Goal: Task Accomplishment & Management: Use online tool/utility

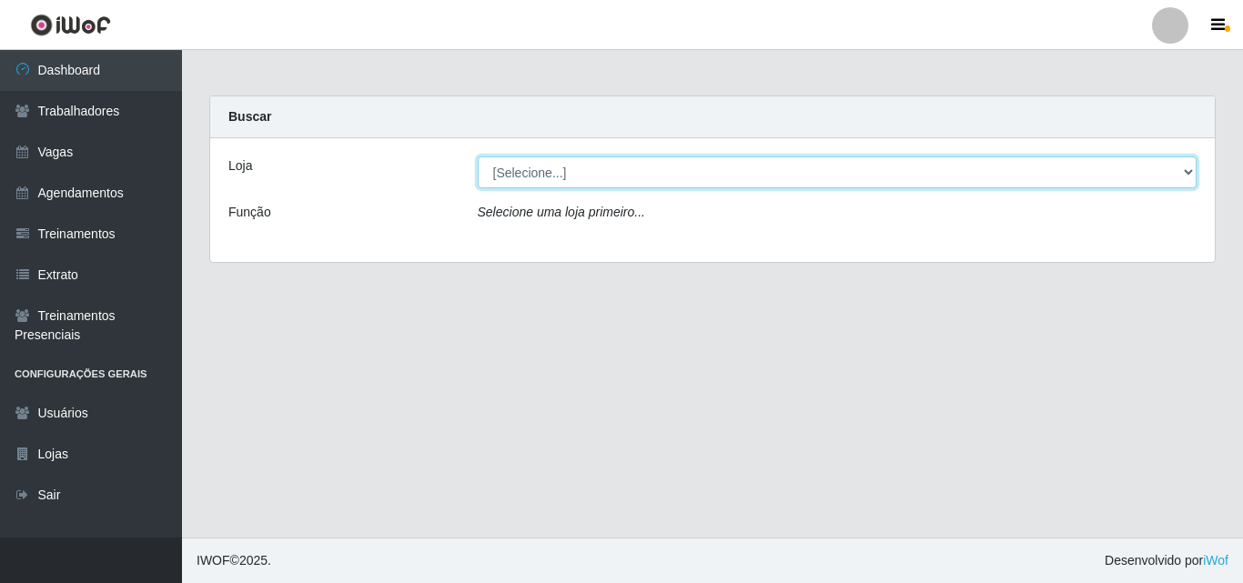
click at [1177, 171] on select "[Selecione...] Castelinho Supermercado" at bounding box center [838, 172] width 720 height 32
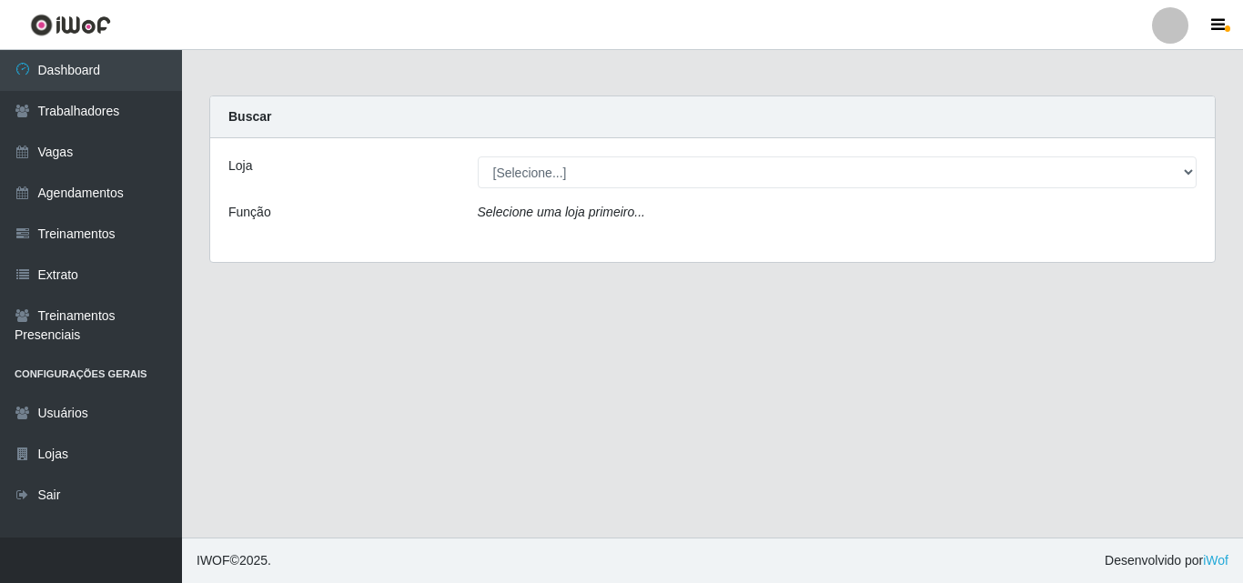
click at [913, 249] on div "Loja [Selecione...] Castelinho Supermercado Função Selecione uma loja primeiro.…" at bounding box center [712, 200] width 1004 height 124
click at [523, 216] on icon "Selecione uma loja primeiro..." at bounding box center [561, 212] width 167 height 15
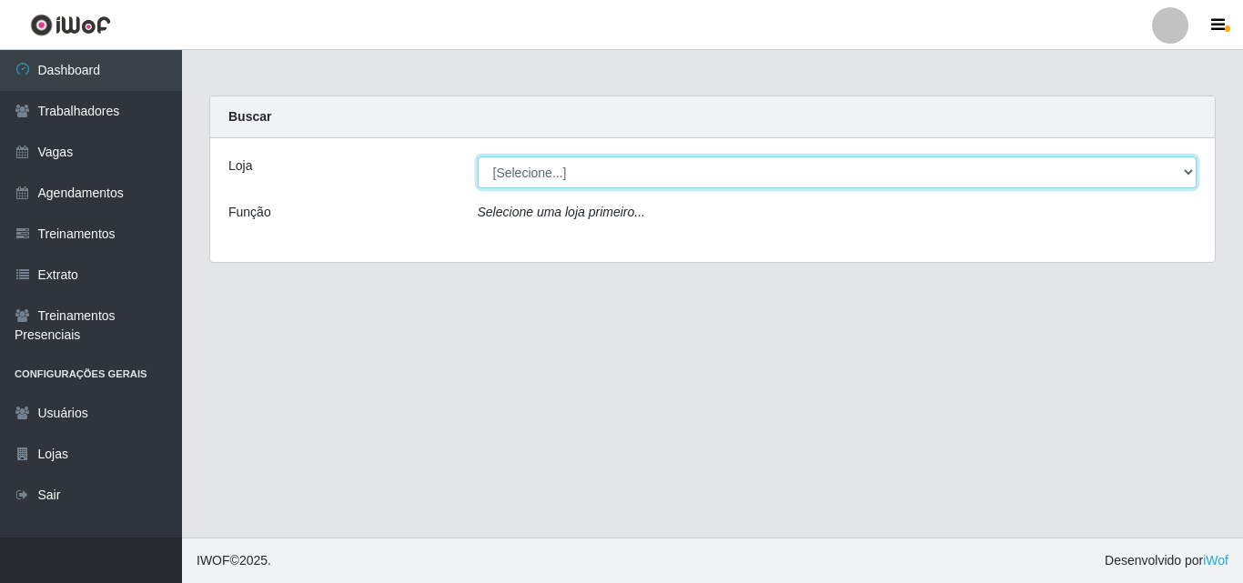
click at [1186, 175] on select "[Selecione...] Castelinho Supermercado" at bounding box center [838, 172] width 720 height 32
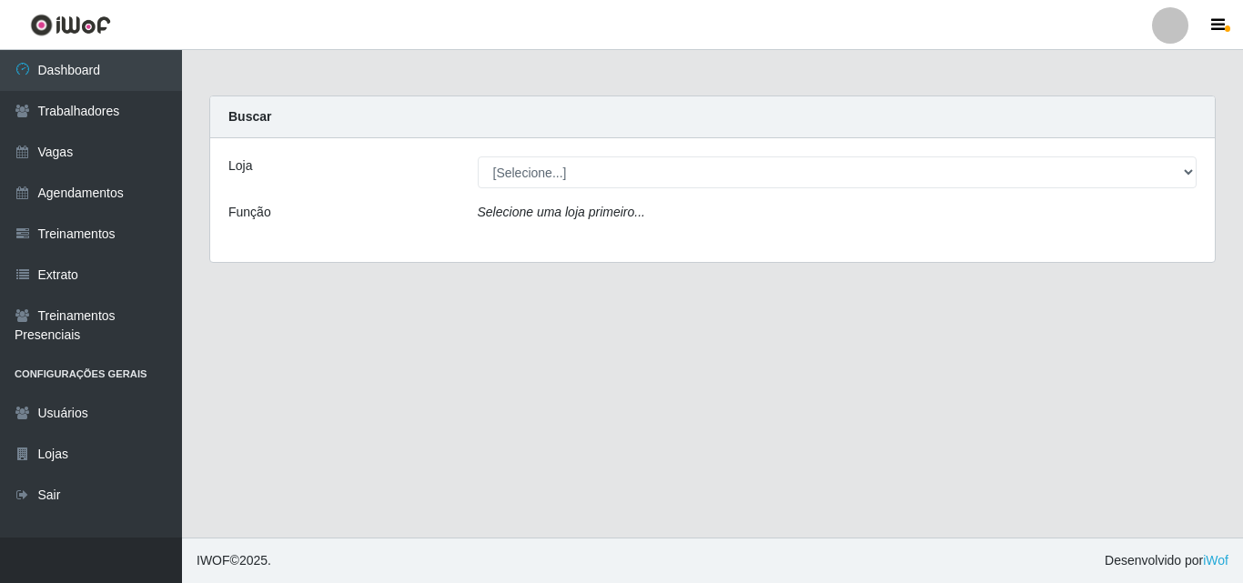
click at [984, 242] on div "Loja [Selecione...] Castelinho Supermercado Função Selecione uma loja primeiro.…" at bounding box center [712, 200] width 1004 height 124
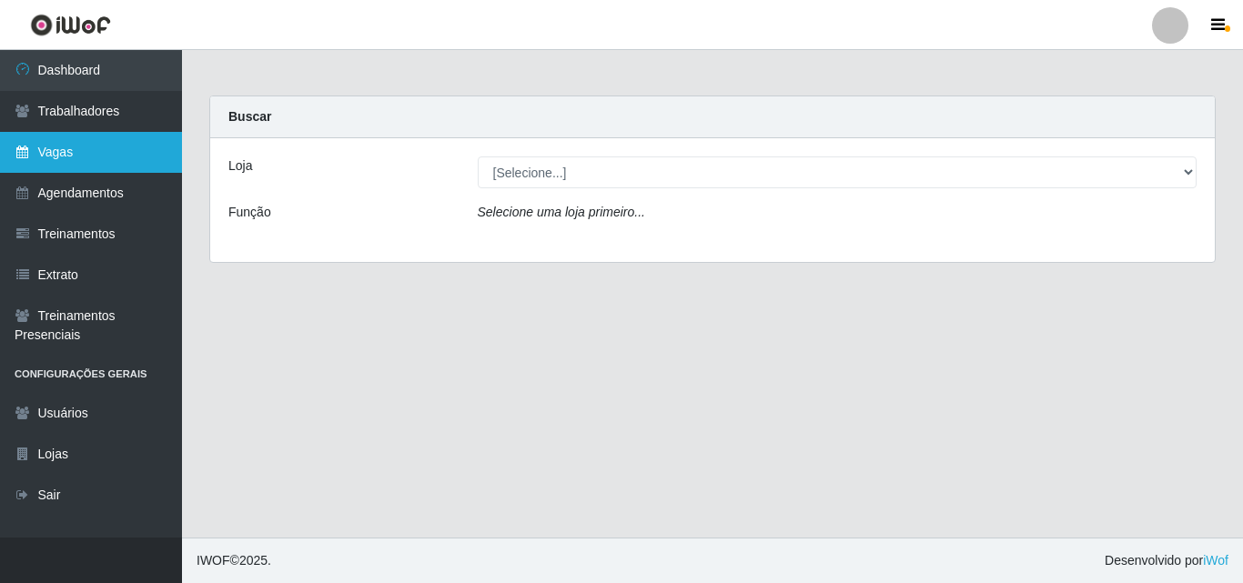
click at [69, 159] on link "Vagas" at bounding box center [91, 152] width 182 height 41
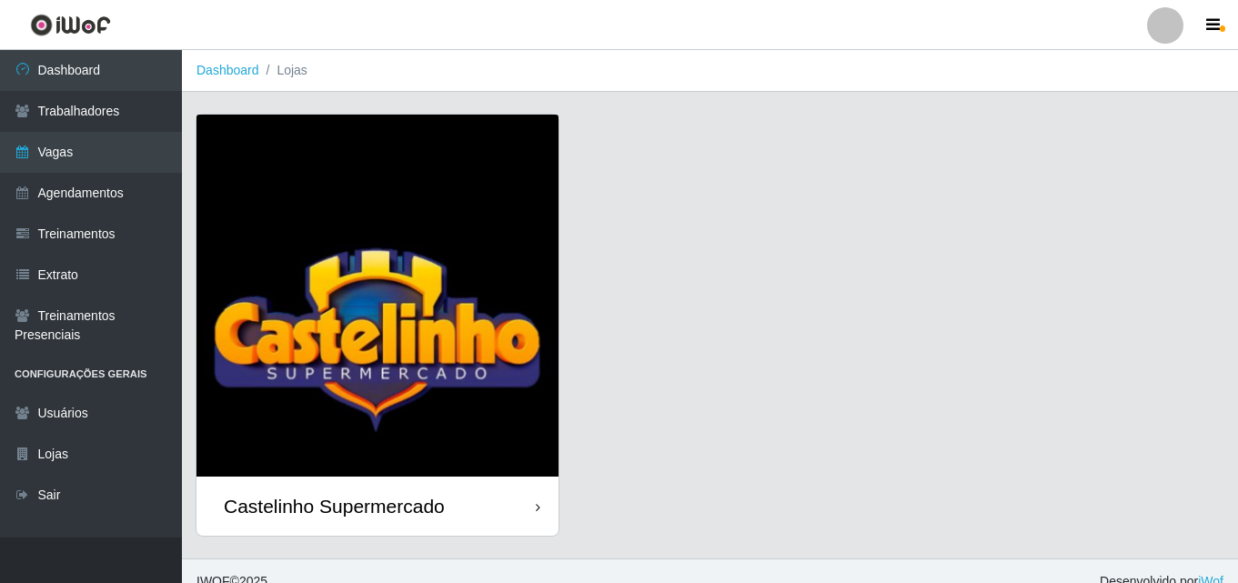
click at [348, 509] on div "Castelinho Supermercado" at bounding box center [334, 506] width 221 height 23
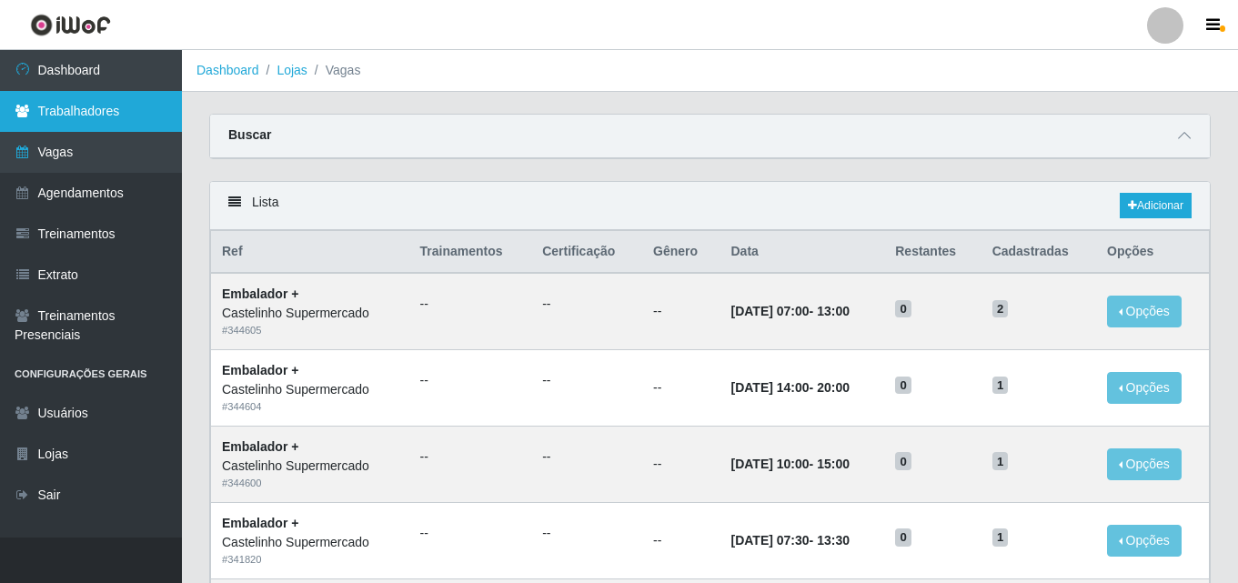
click at [82, 111] on link "Trabalhadores" at bounding box center [91, 111] width 182 height 41
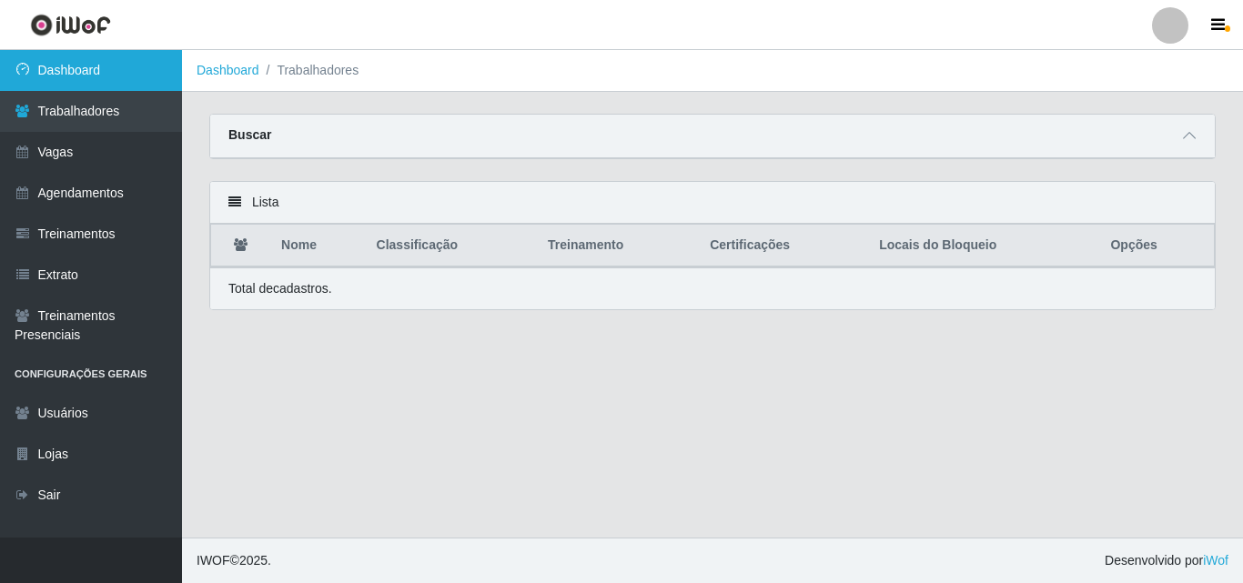
click at [71, 71] on link "Dashboard" at bounding box center [91, 70] width 182 height 41
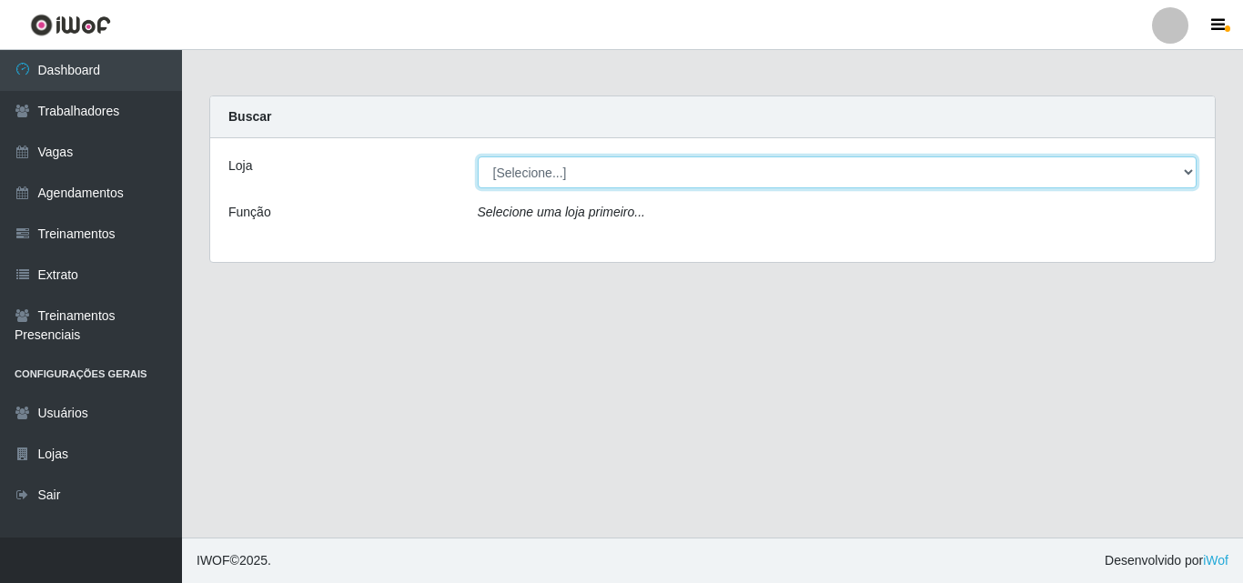
click at [1175, 172] on select "[Selecione...] Castelinho Supermercado" at bounding box center [838, 172] width 720 height 32
select select "377"
click at [478, 156] on select "[Selecione...] Castelinho Supermercado" at bounding box center [838, 172] width 720 height 32
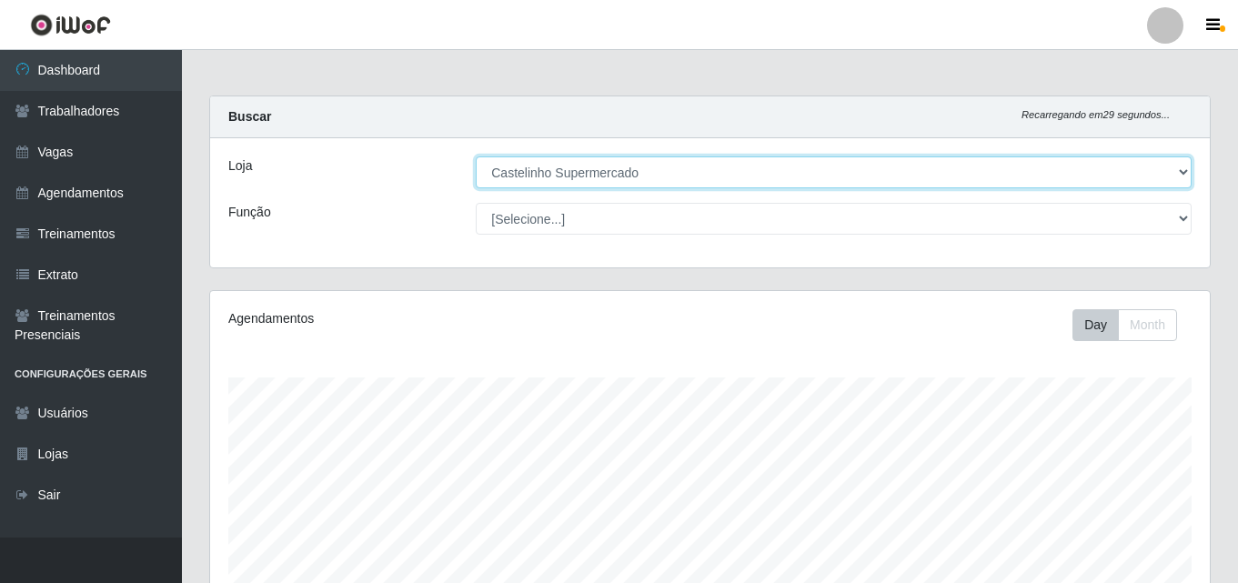
scroll to position [378, 1000]
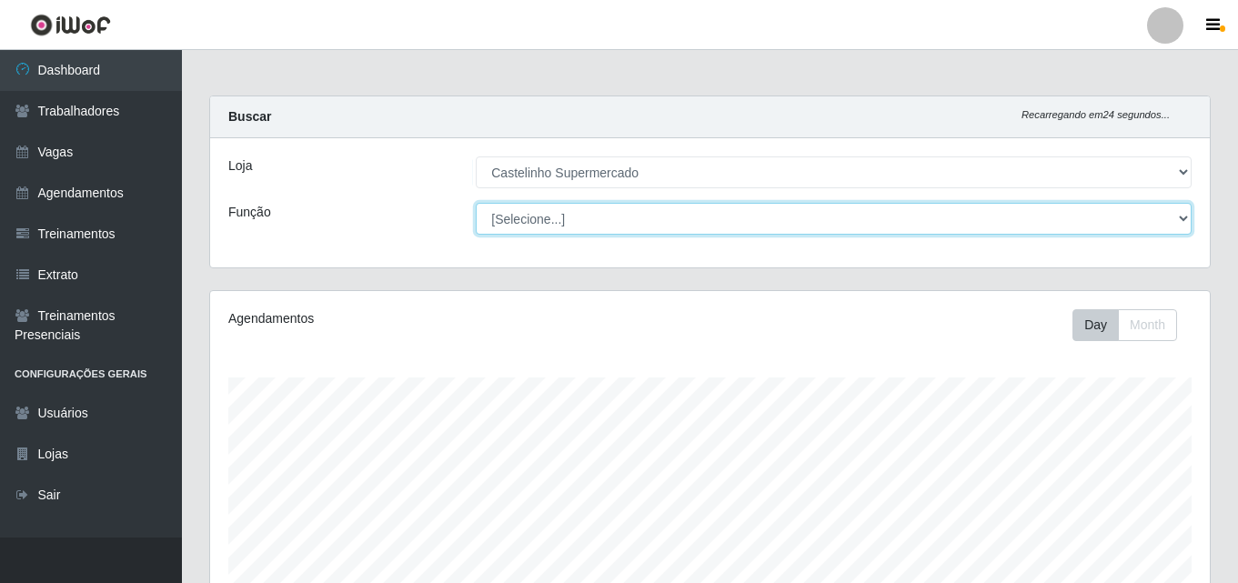
click at [1180, 214] on select "[Selecione...] ASG ASG + ASG ++ Balconista de Açougue Balconista de Açougue + B…" at bounding box center [834, 219] width 716 height 32
select select "70"
click at [476, 203] on select "[Selecione...] ASG ASG + ASG ++ Balconista de Açougue Balconista de Açougue + B…" at bounding box center [834, 219] width 716 height 32
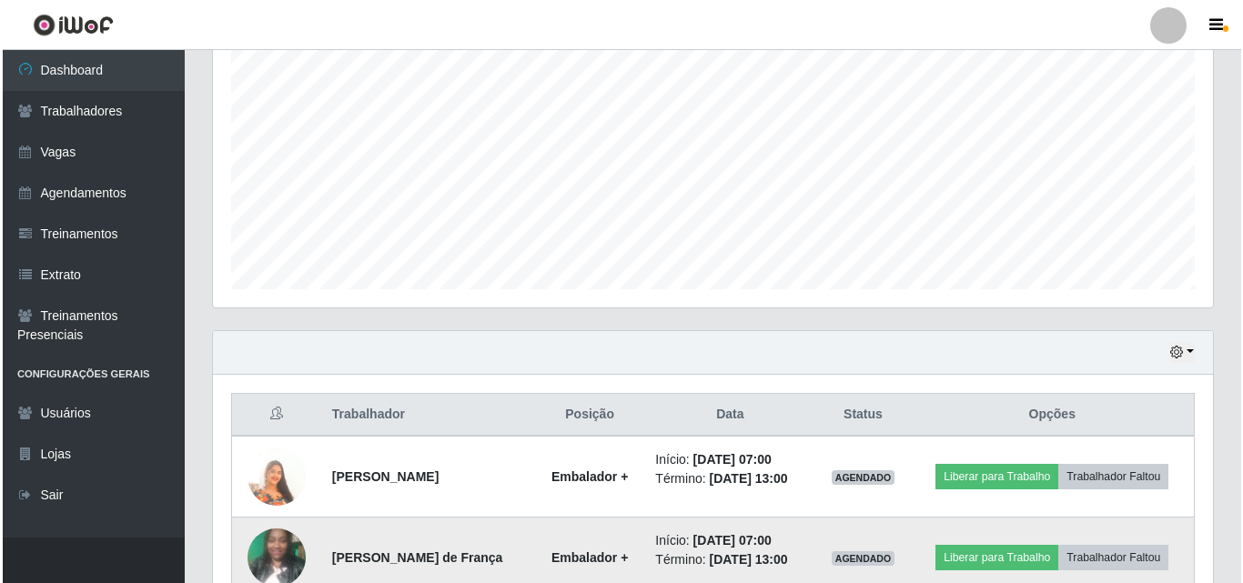
scroll to position [463, 0]
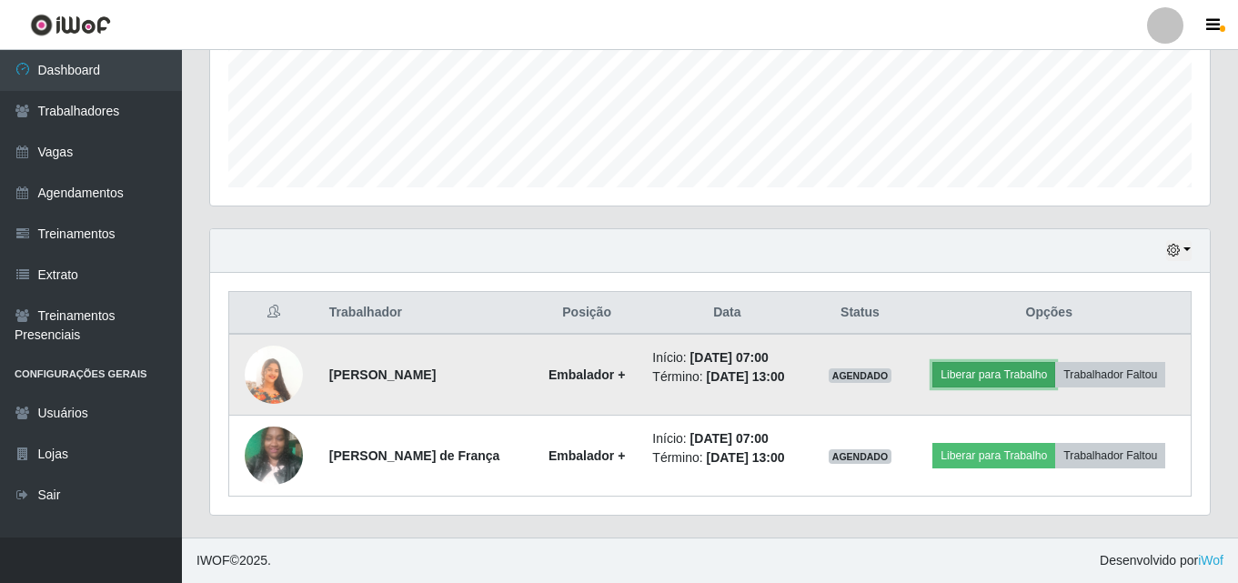
click at [967, 376] on button "Liberar para Trabalho" at bounding box center [994, 374] width 123 height 25
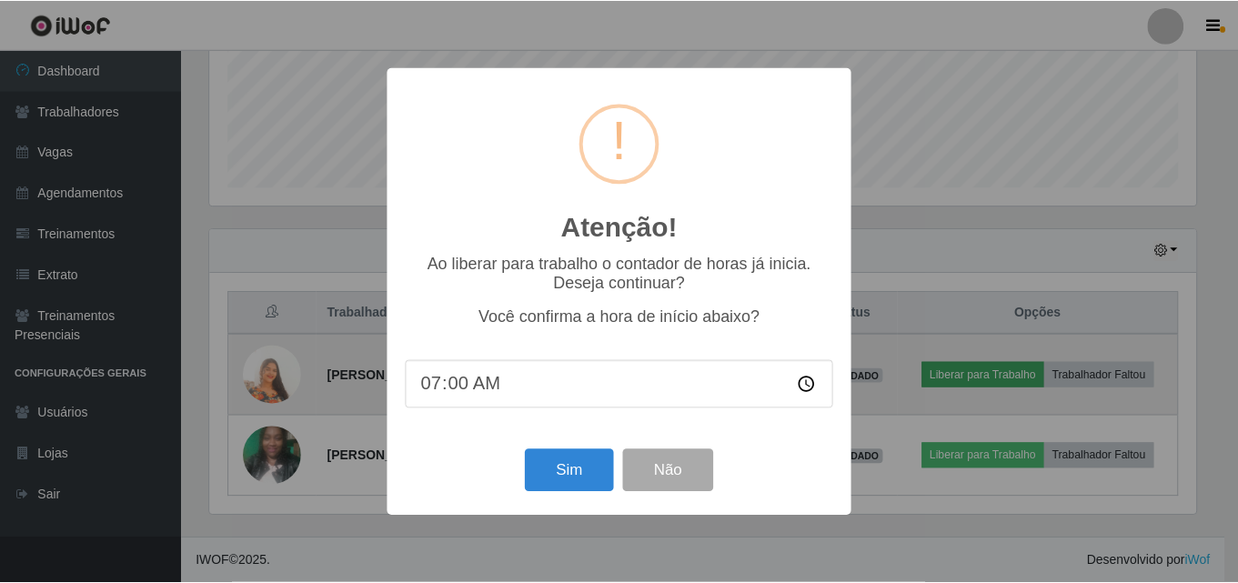
scroll to position [378, 991]
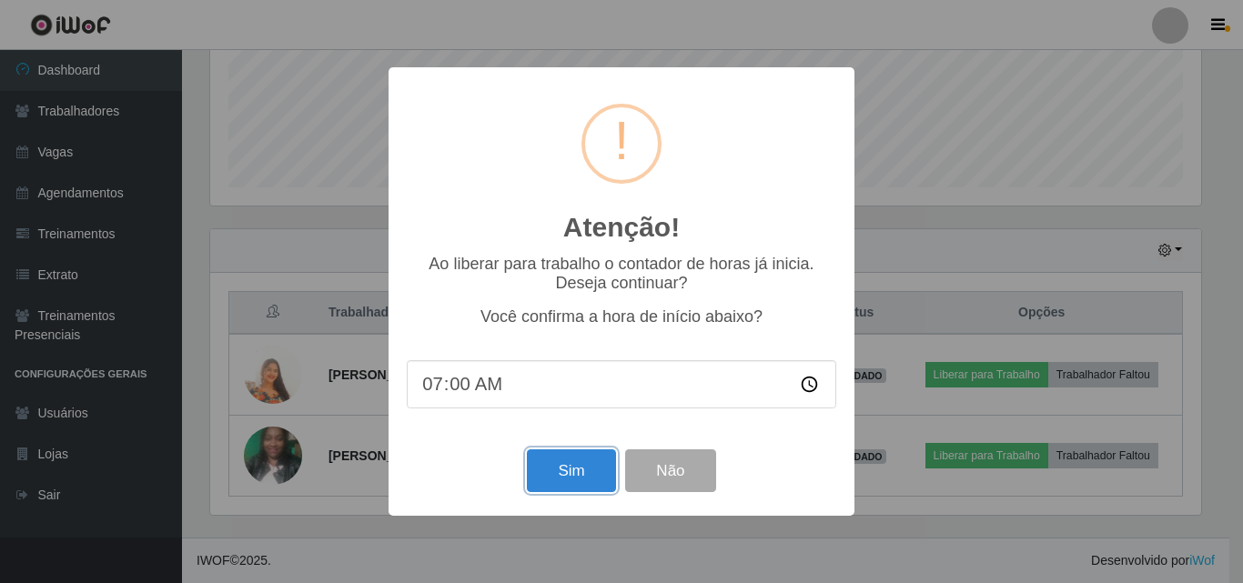
drag, startPoint x: 570, startPoint y: 481, endPoint x: 607, endPoint y: 480, distance: 36.4
click at [571, 480] on button "Sim" at bounding box center [571, 470] width 88 height 43
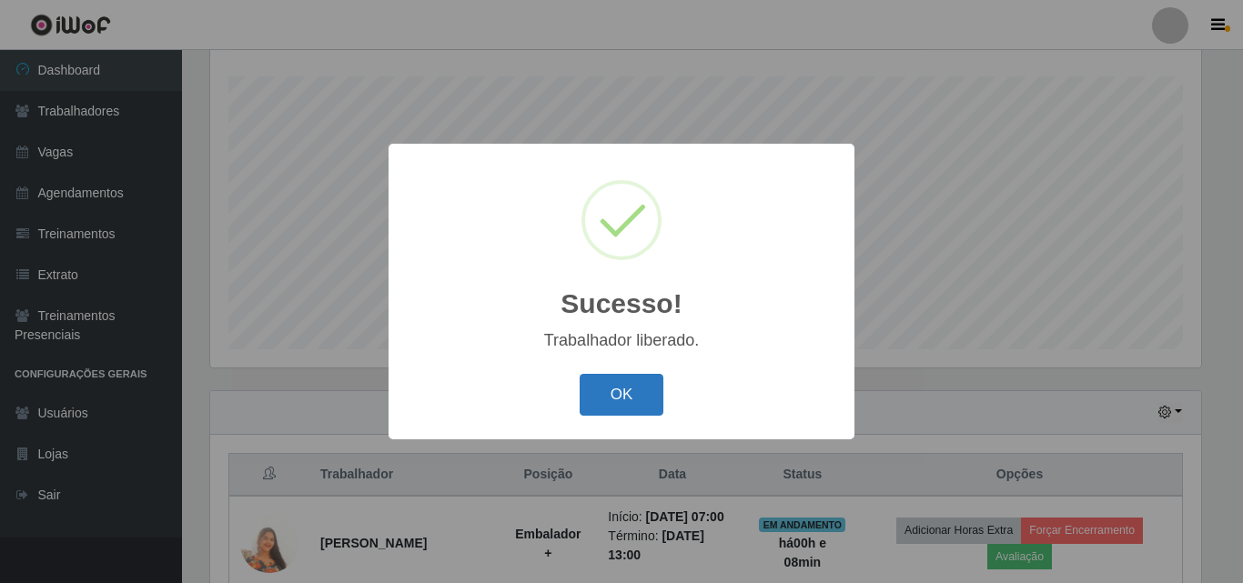
click at [631, 408] on button "OK" at bounding box center [622, 395] width 85 height 43
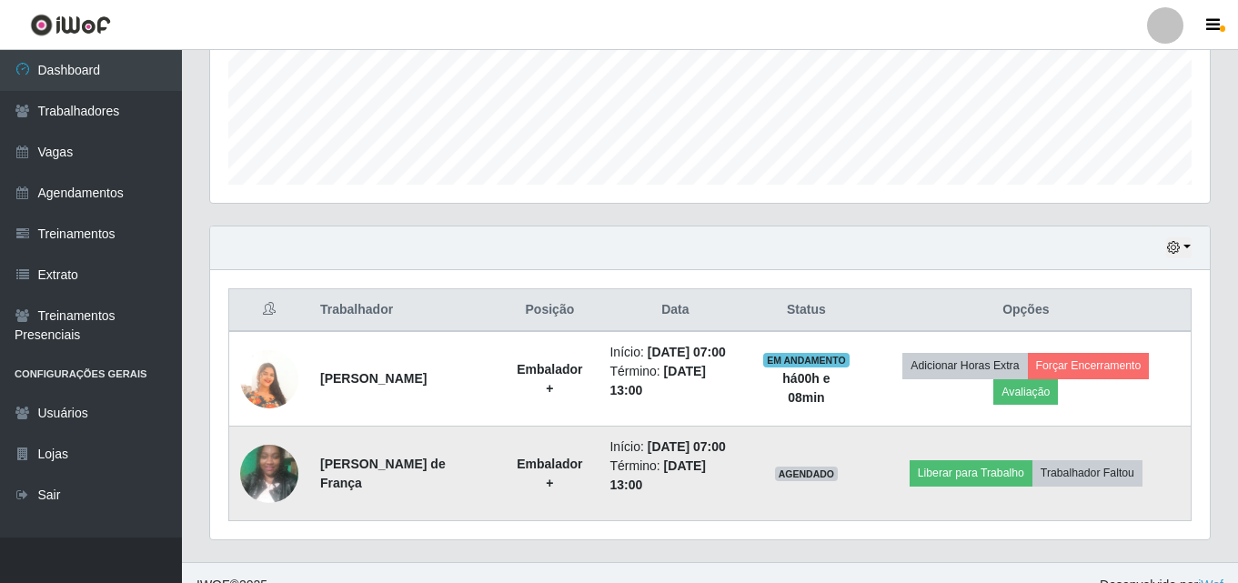
scroll to position [490, 0]
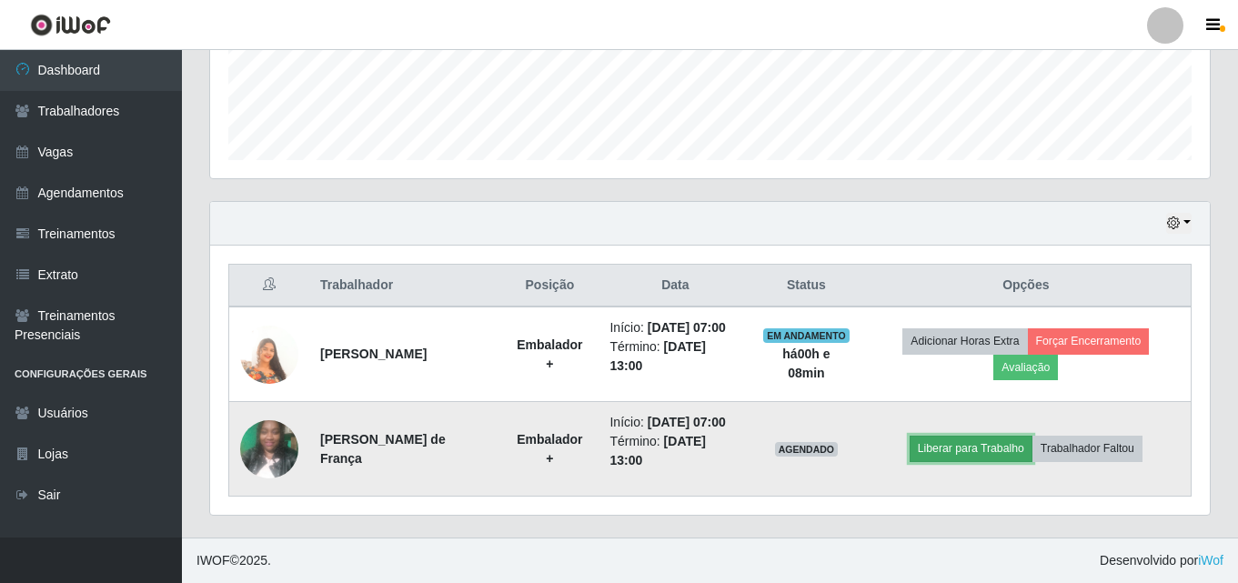
click at [973, 451] on button "Liberar para Trabalho" at bounding box center [971, 448] width 123 height 25
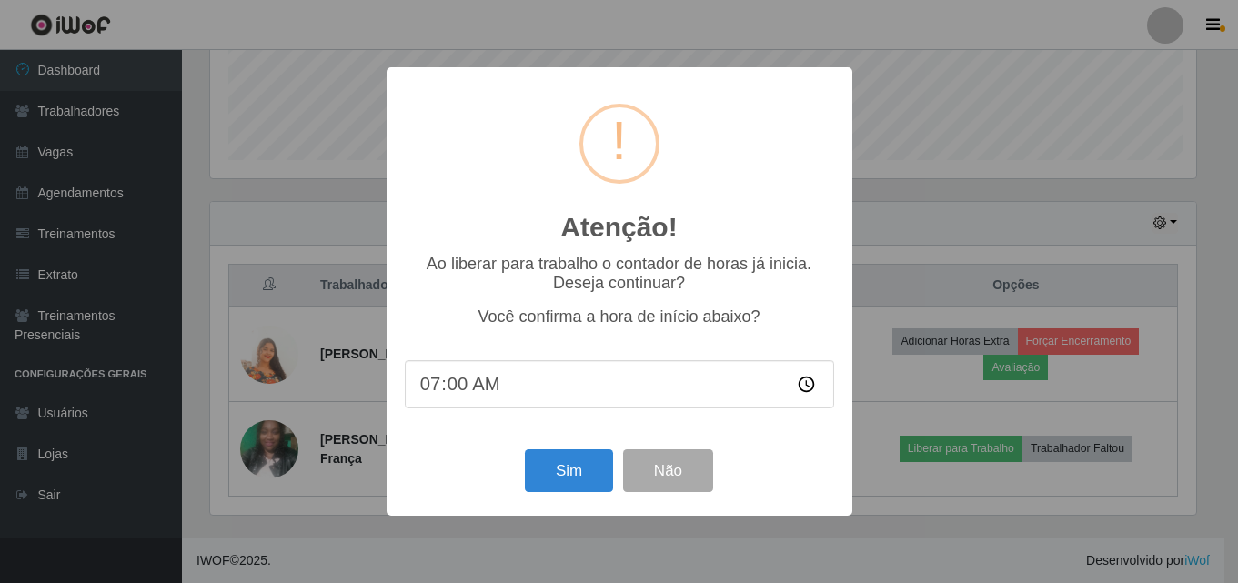
scroll to position [378, 991]
click at [593, 475] on button "Sim" at bounding box center [571, 470] width 88 height 43
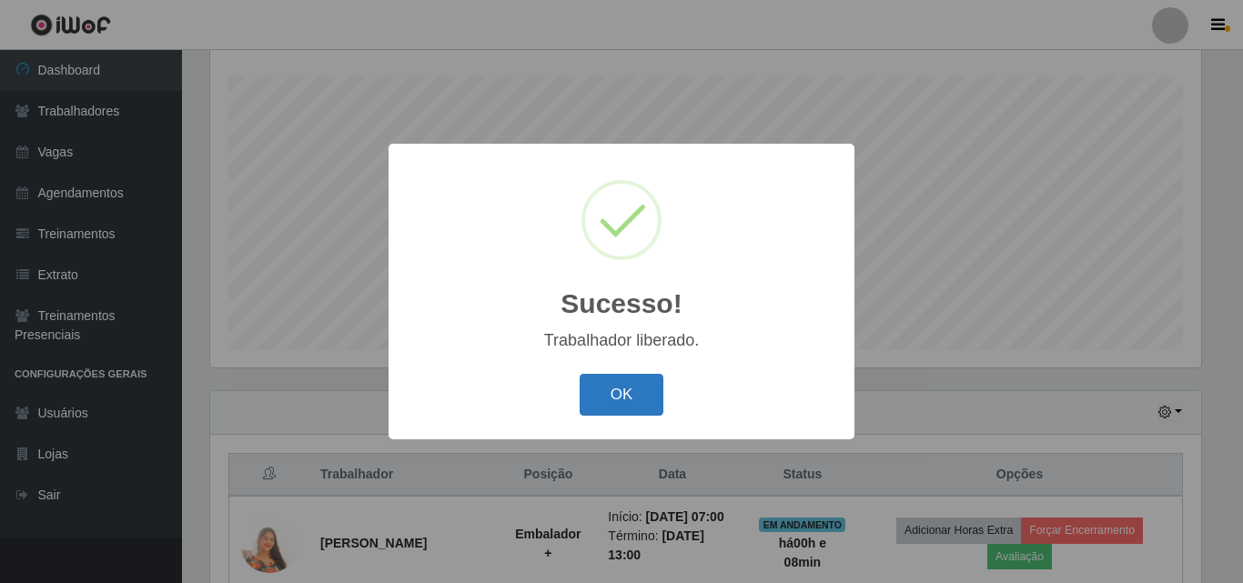
click at [649, 388] on button "OK" at bounding box center [622, 395] width 85 height 43
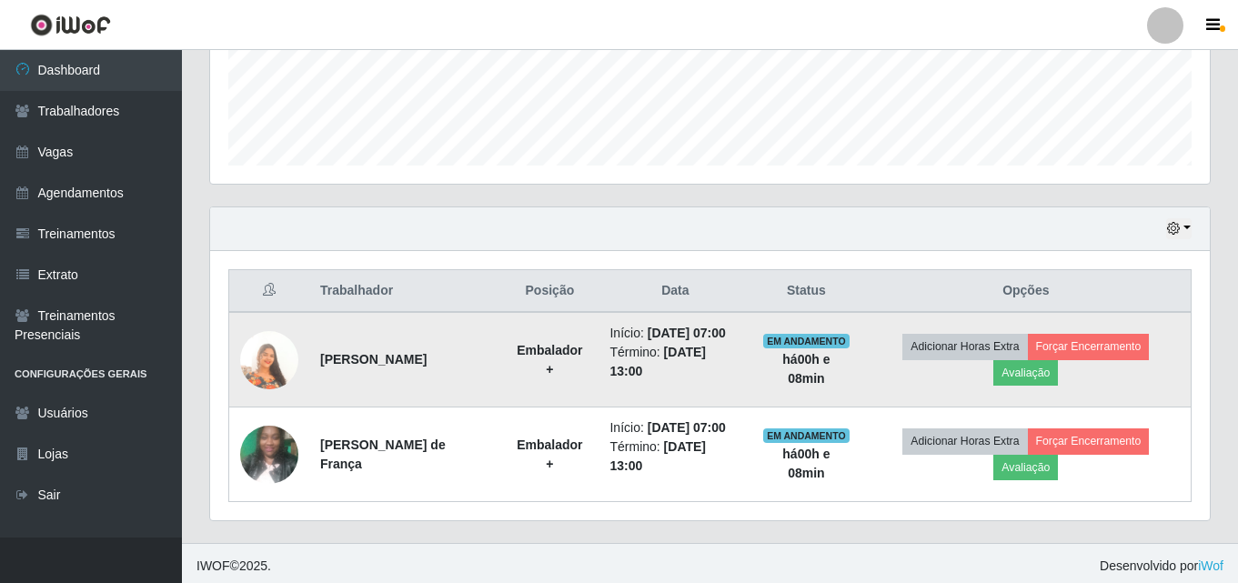
scroll to position [490, 0]
